Goal: Transaction & Acquisition: Download file/media

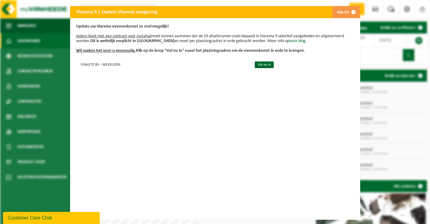
click at [354, 11] on span "button" at bounding box center [354, 12] width 12 height 12
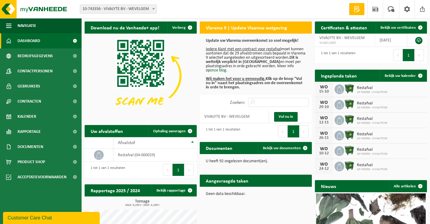
click at [356, 10] on span at bounding box center [357, 9] width 9 height 6
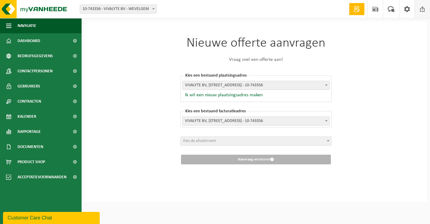
drag, startPoint x: 390, startPoint y: 93, endPoint x: 423, endPoint y: 16, distance: 83.4
click at [391, 87] on div "Nieuwe offerte aanvragen Vraag snel een offerte aan! Kies een bestaand plaatsin…" at bounding box center [256, 111] width 343 height 180
click at [406, 9] on span at bounding box center [407, 9] width 9 height 18
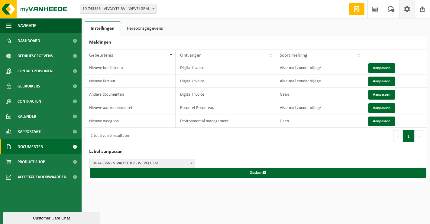
click at [30, 145] on span "Documenten" at bounding box center [31, 146] width 26 height 15
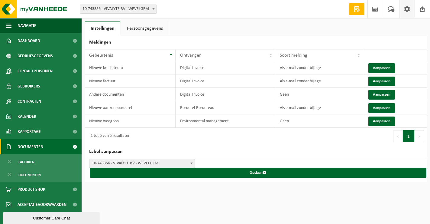
click at [34, 146] on span "Documenten" at bounding box center [31, 146] width 26 height 15
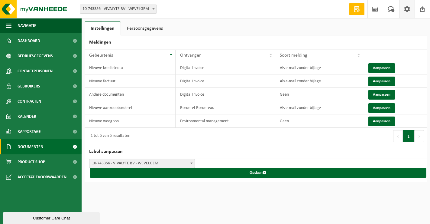
click at [31, 146] on span "Documenten" at bounding box center [31, 146] width 26 height 15
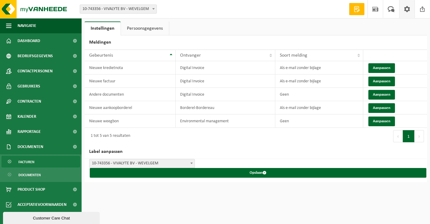
click at [26, 162] on span "Facturen" at bounding box center [26, 161] width 16 height 11
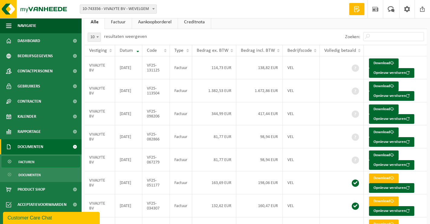
scroll to position [17, 0]
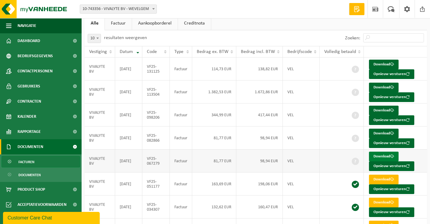
click at [383, 157] on link "Download" at bounding box center [384, 157] width 30 height 10
click at [381, 132] on link "Download" at bounding box center [384, 134] width 30 height 10
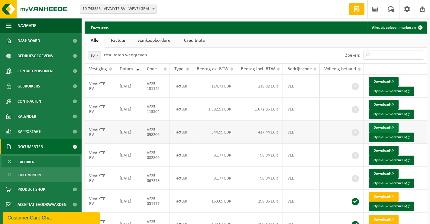
click at [385, 126] on link "Download" at bounding box center [384, 128] width 30 height 10
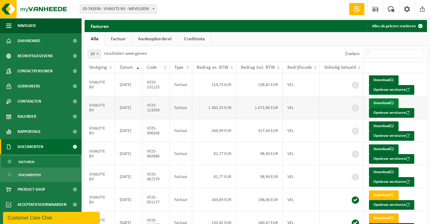
click at [381, 104] on link "Download" at bounding box center [384, 103] width 30 height 10
